Goal: Transaction & Acquisition: Purchase product/service

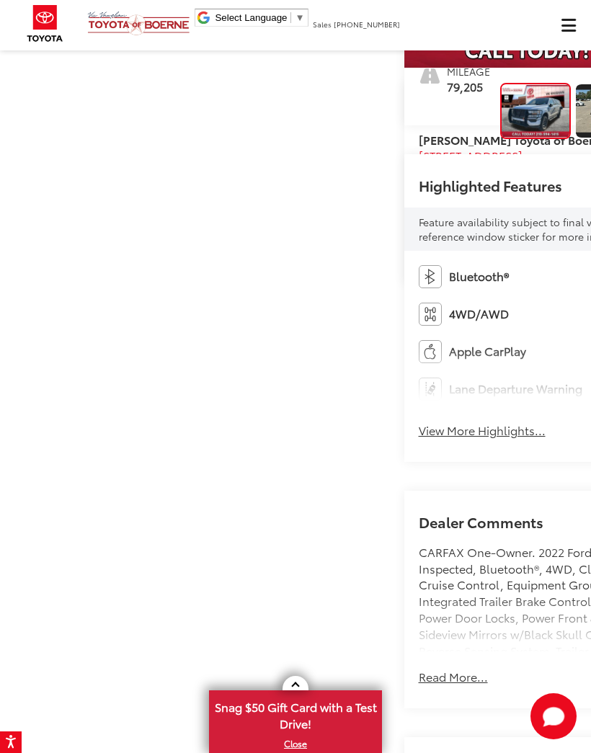
scroll to position [336, 0]
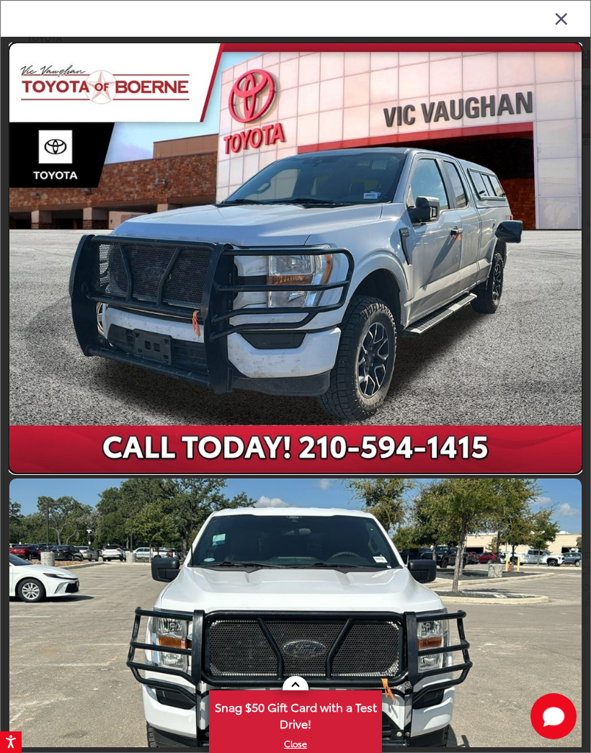
scroll to position [0, 0]
click at [413, 190] on link at bounding box center [295, 258] width 572 height 430
click at [408, 189] on link at bounding box center [295, 258] width 572 height 430
click at [400, 197] on link at bounding box center [295, 258] width 572 height 430
click at [394, 192] on link at bounding box center [295, 258] width 572 height 430
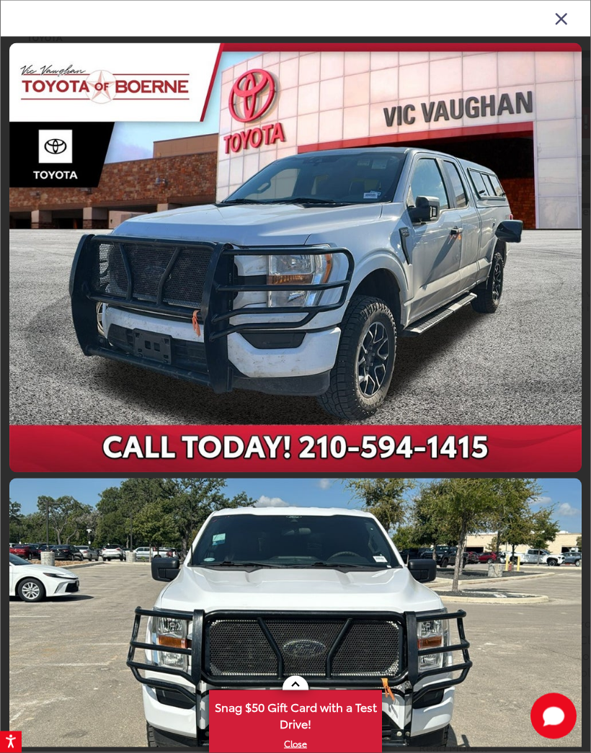
scroll to position [264, 0]
click at [553, 266] on link at bounding box center [295, 258] width 572 height 430
click at [469, 210] on link at bounding box center [295, 258] width 572 height 430
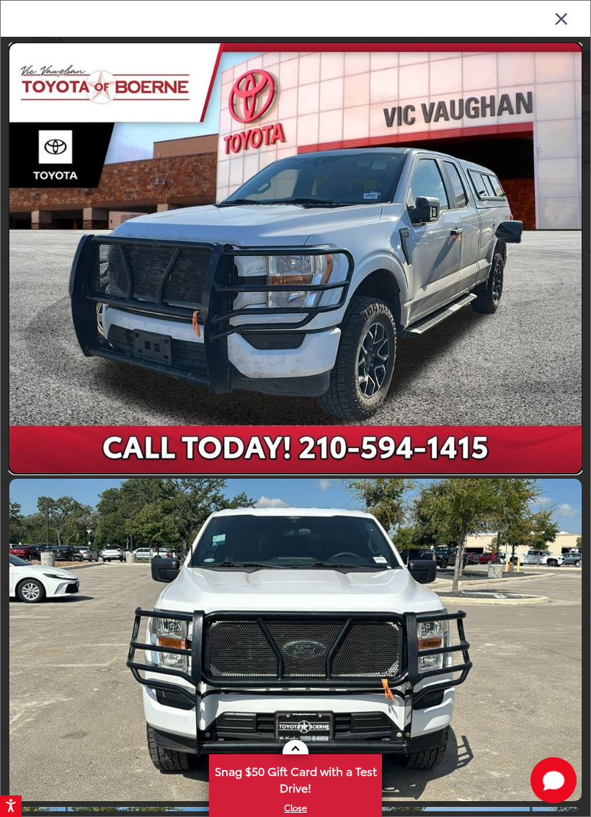
scroll to position [1, 0]
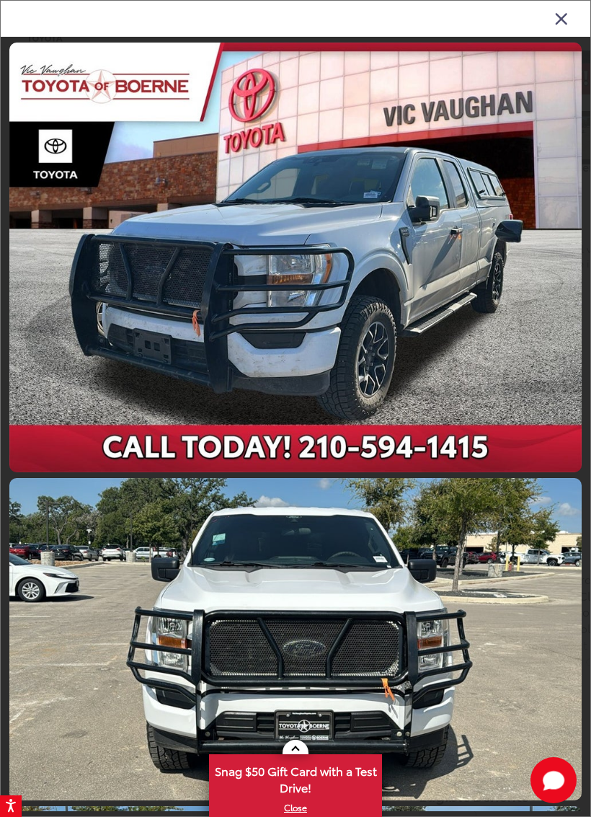
click at [422, 201] on link at bounding box center [295, 258] width 572 height 430
click at [415, 193] on link at bounding box center [295, 258] width 572 height 430
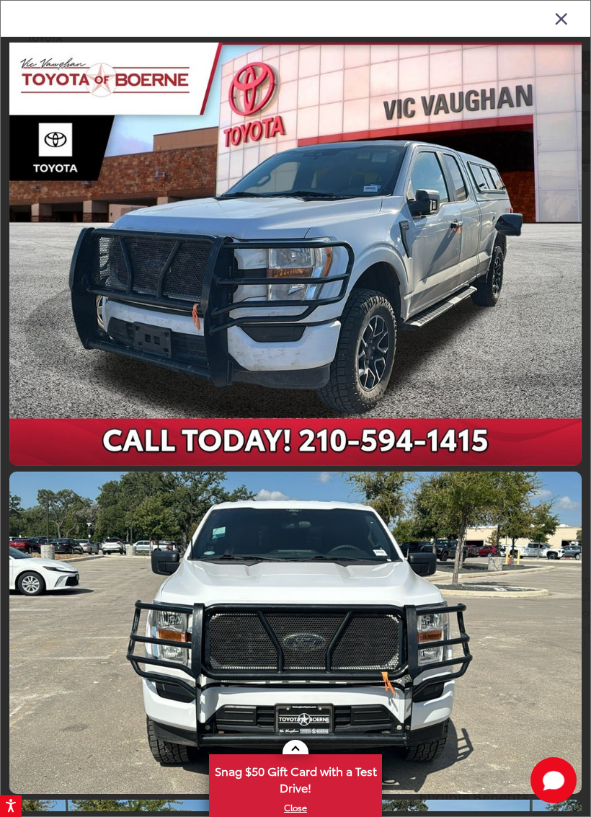
click at [565, 13] on icon "Close gallery" at bounding box center [561, 18] width 14 height 19
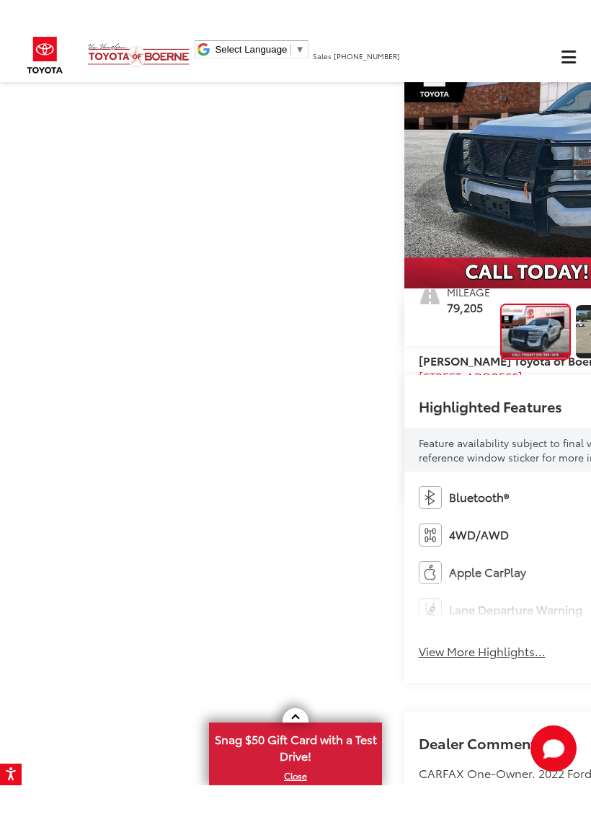
scroll to position [197, 0]
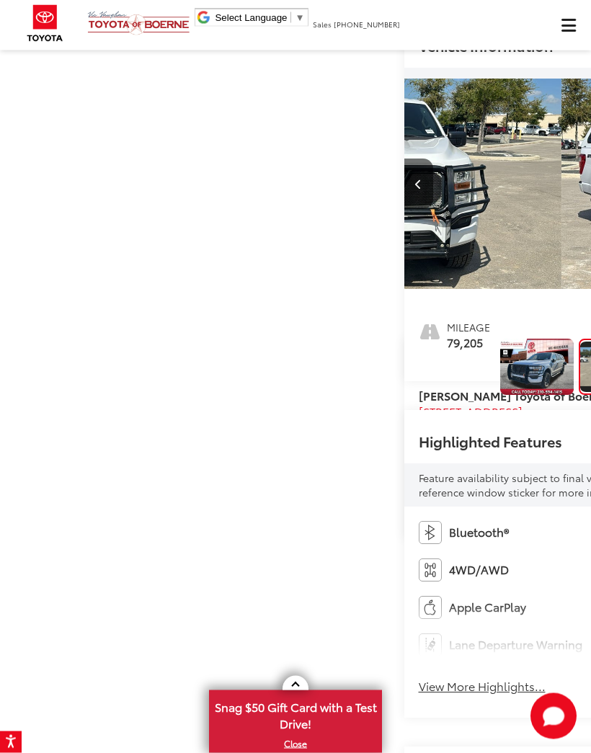
scroll to position [79, 0]
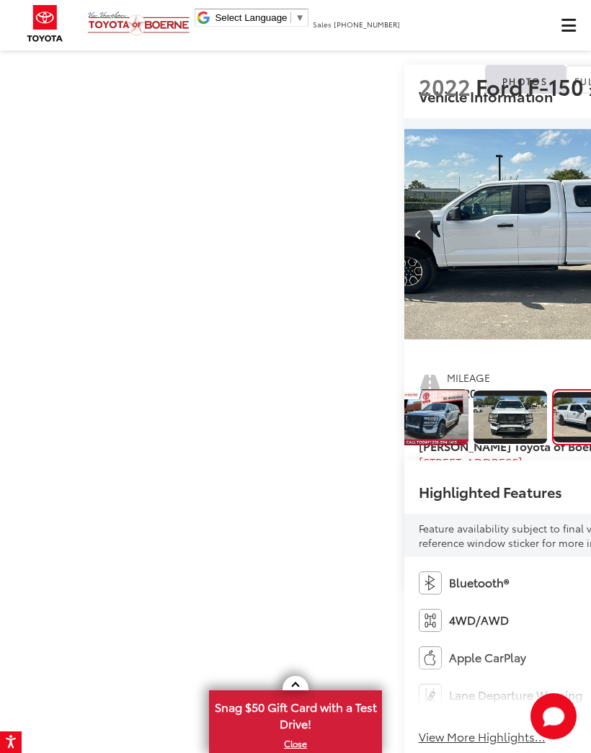
scroll to position [0, 0]
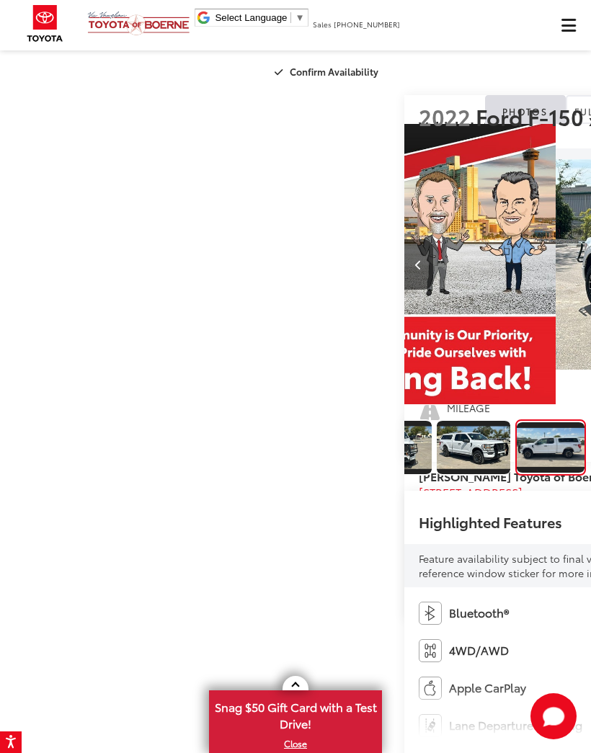
scroll to position [0, 1773]
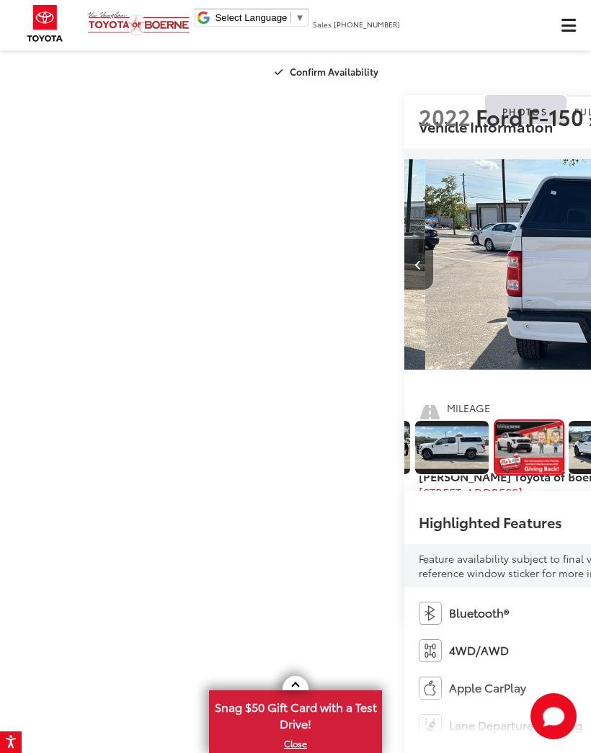
scroll to position [0, 2364]
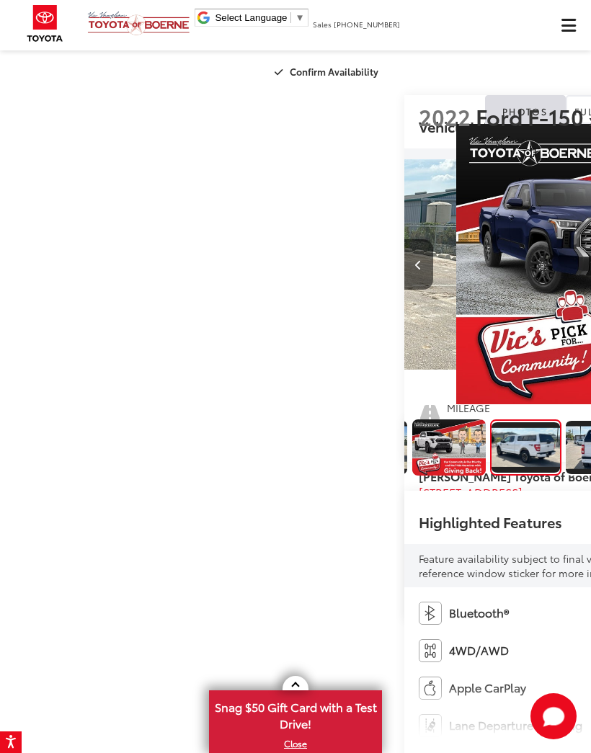
scroll to position [0, 0]
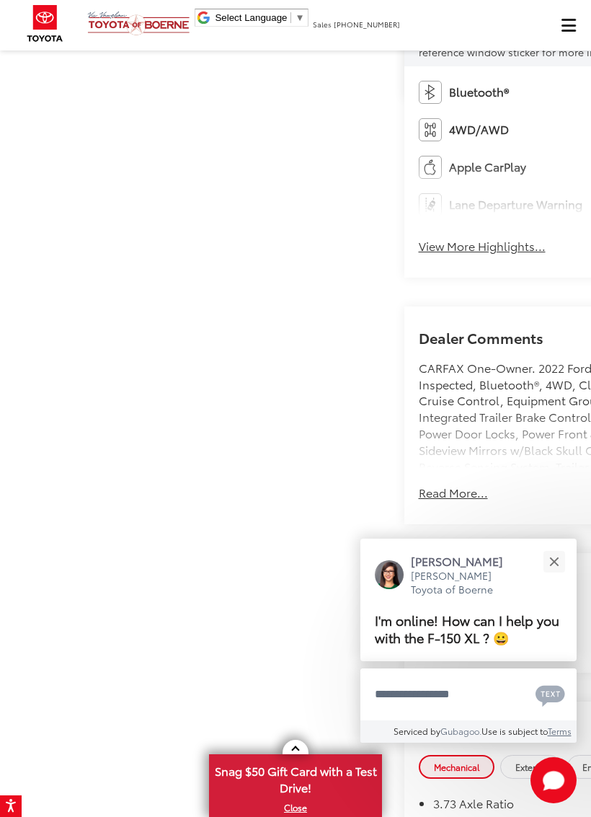
scroll to position [522, 0]
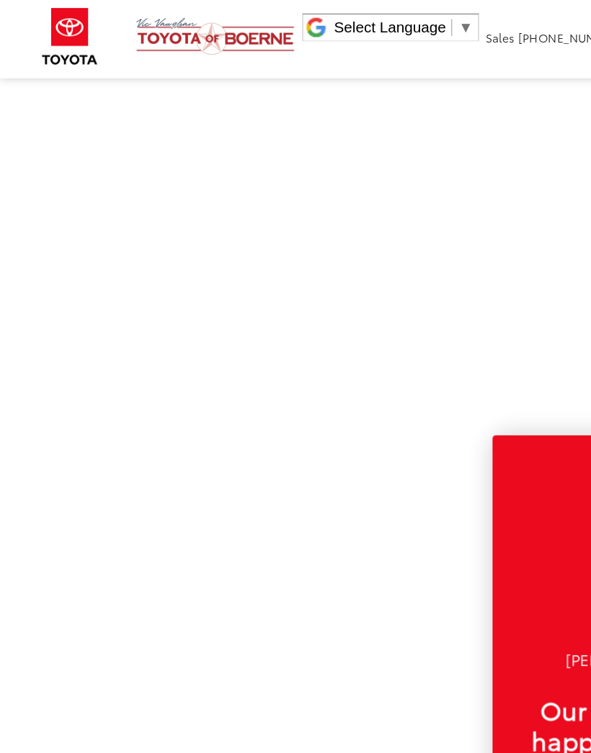
scroll to position [184, 0]
